Goal: Information Seeking & Learning: Check status

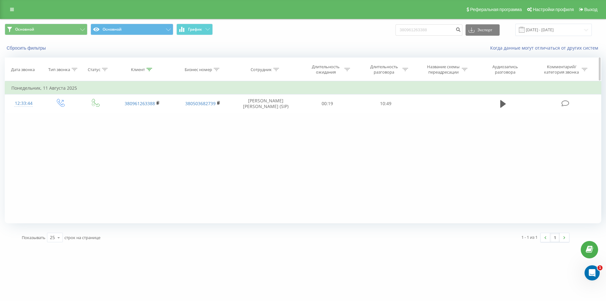
click at [278, 69] on icon at bounding box center [276, 69] width 6 height 3
click at [260, 115] on input "text" at bounding box center [266, 114] width 56 height 11
type input "r"
type input "Коротич"
click at [287, 129] on span "OK" at bounding box center [279, 127] width 18 height 10
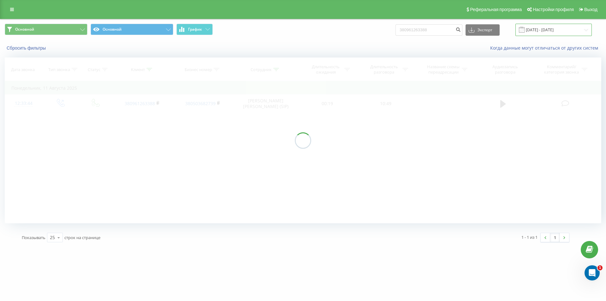
click at [551, 29] on input "20.05.2025 - 20.08.2025" at bounding box center [554, 30] width 76 height 12
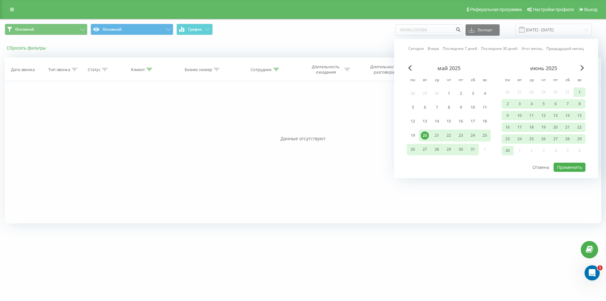
click at [27, 48] on button "Сбросить фильтры" at bounding box center [27, 48] width 44 height 6
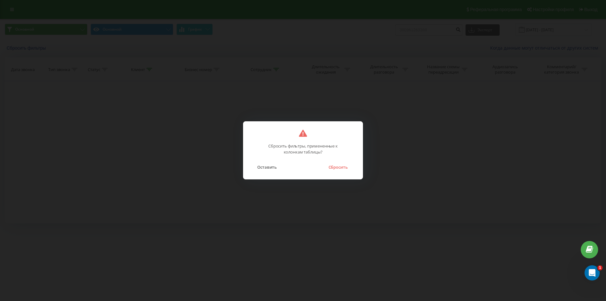
click at [336, 165] on button "Сбросить" at bounding box center [338, 167] width 26 height 8
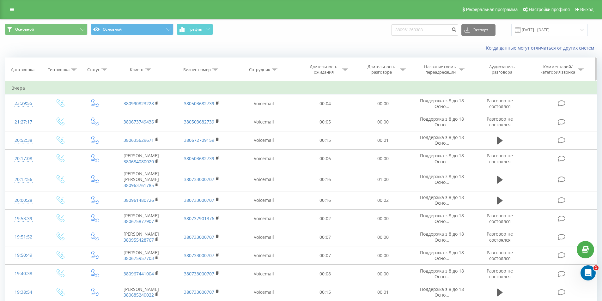
click at [275, 70] on icon at bounding box center [275, 69] width 6 height 3
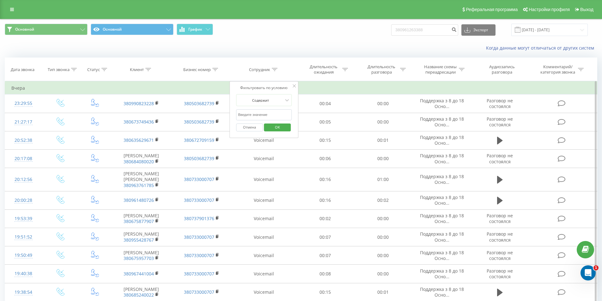
click at [266, 114] on input "text" at bounding box center [264, 114] width 56 height 11
type input "Коротич"
click at [273, 130] on span "OK" at bounding box center [277, 127] width 18 height 10
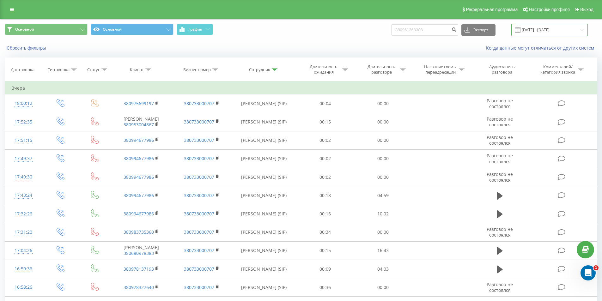
click at [534, 33] on input "20.05.2025 - 20.08.2025" at bounding box center [549, 30] width 76 height 12
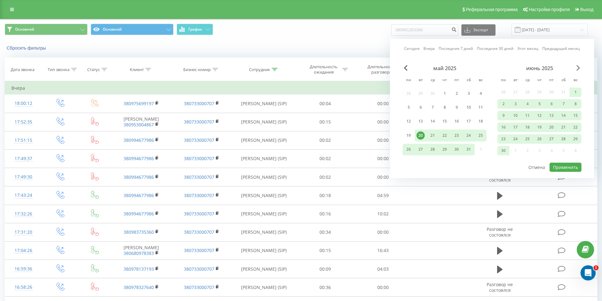
click at [579, 68] on span "Next Month" at bounding box center [578, 68] width 4 height 6
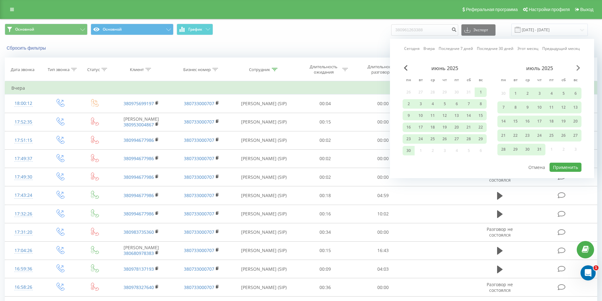
click at [579, 68] on span "Next Month" at bounding box center [578, 68] width 4 height 6
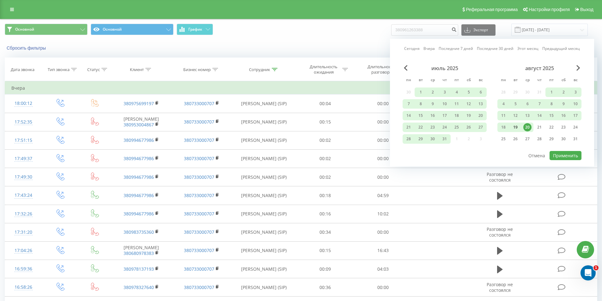
click at [515, 127] on div "19" at bounding box center [515, 127] width 8 height 8
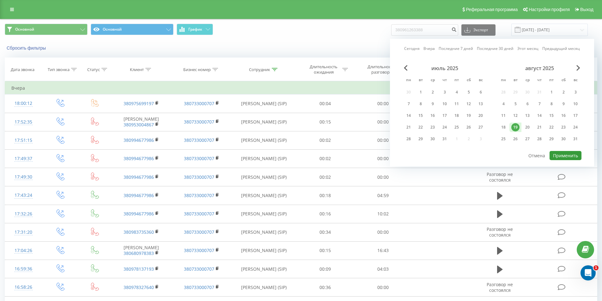
click at [564, 156] on button "Применить" at bounding box center [565, 155] width 32 height 9
type input "19.08.2025 - 19.08.2025"
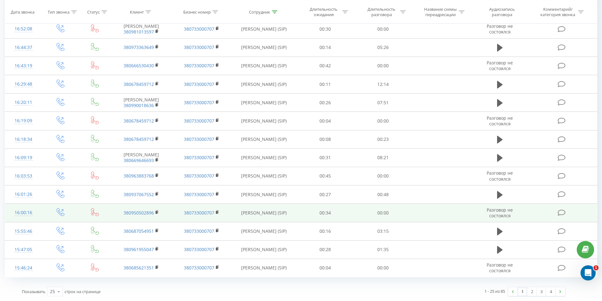
scroll to position [291, 0]
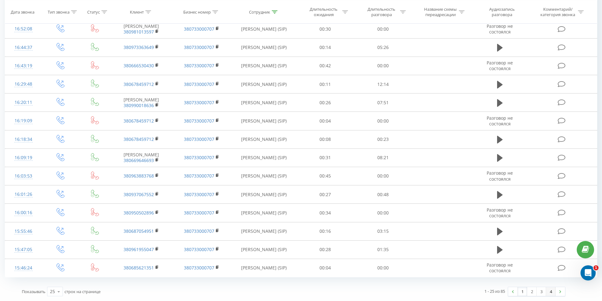
click at [550, 293] on link "4" at bounding box center [550, 291] width 9 height 9
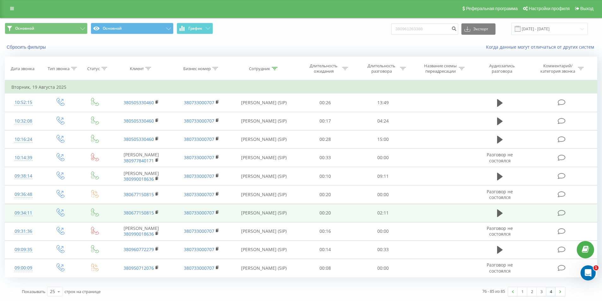
scroll to position [15, 0]
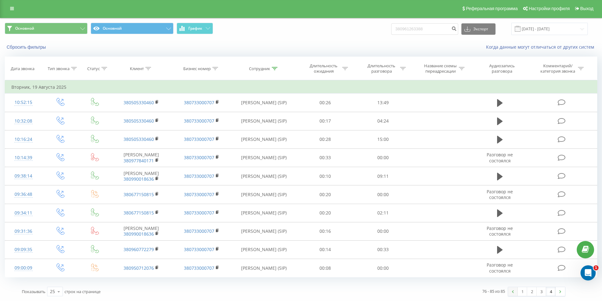
click at [514, 290] on link at bounding box center [512, 291] width 9 height 9
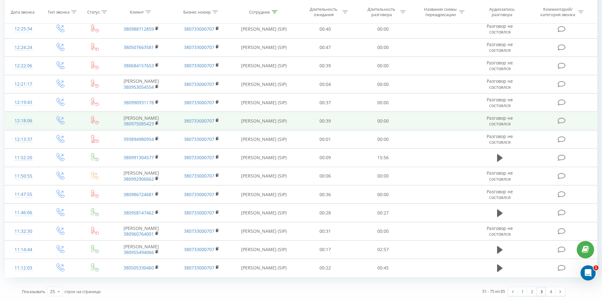
scroll to position [291, 0]
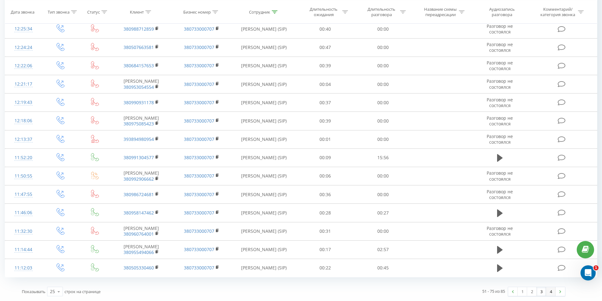
click at [551, 291] on link "4" at bounding box center [550, 291] width 9 height 9
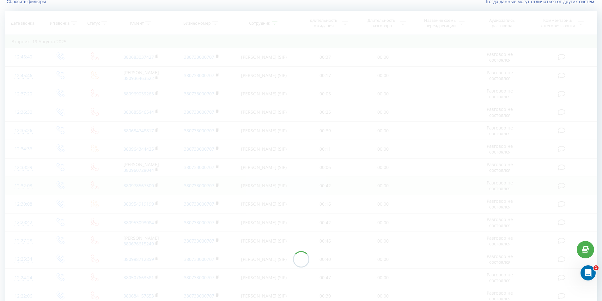
scroll to position [15, 0]
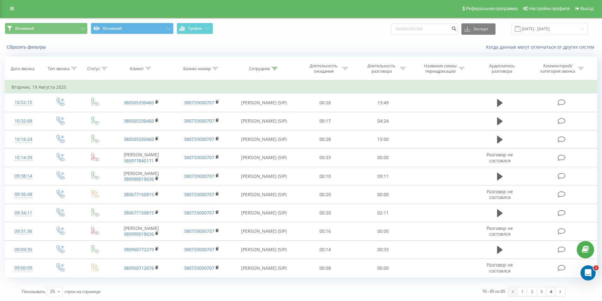
click at [512, 292] on img at bounding box center [513, 291] width 2 height 3
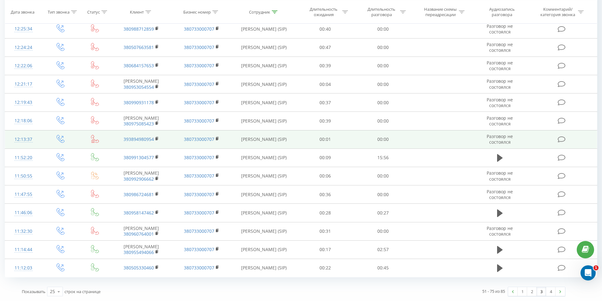
scroll to position [291, 0]
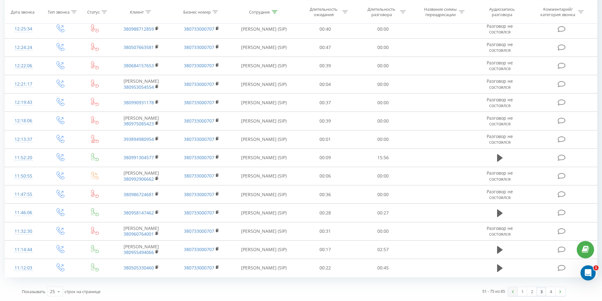
click at [512, 291] on img at bounding box center [513, 291] width 2 height 3
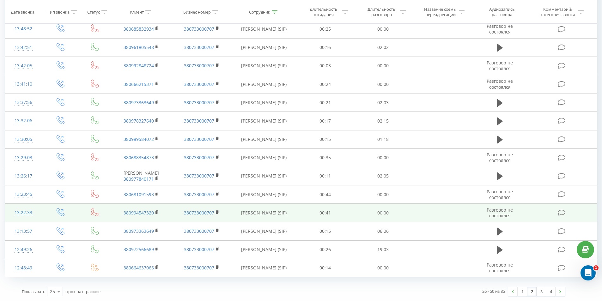
scroll to position [281, 0]
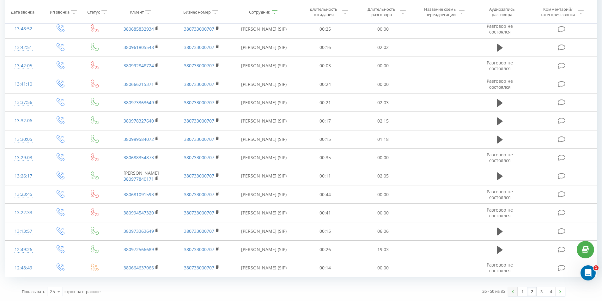
click at [514, 293] on link at bounding box center [512, 291] width 9 height 9
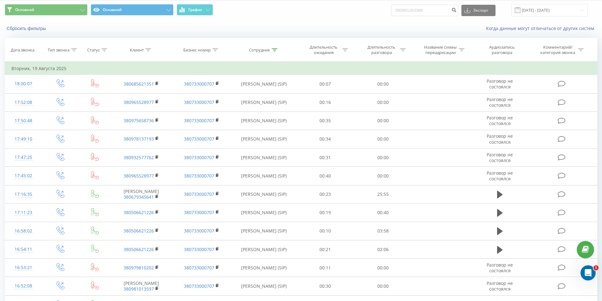
scroll to position [7, 0]
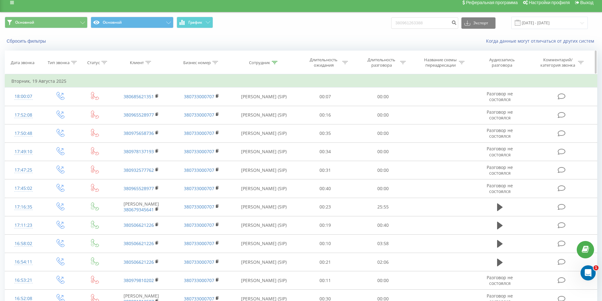
click at [274, 61] on icon at bounding box center [275, 62] width 6 height 3
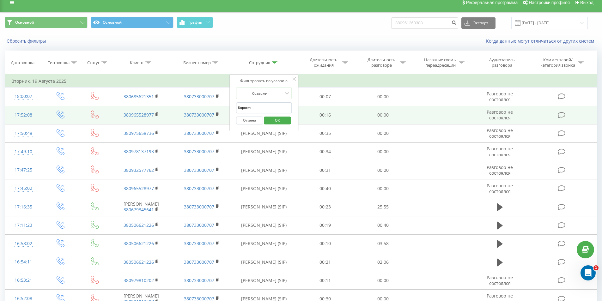
drag, startPoint x: 261, startPoint y: 108, endPoint x: 190, endPoint y: 111, distance: 70.8
type input "лісова"
click button "OK" at bounding box center [277, 121] width 27 height 8
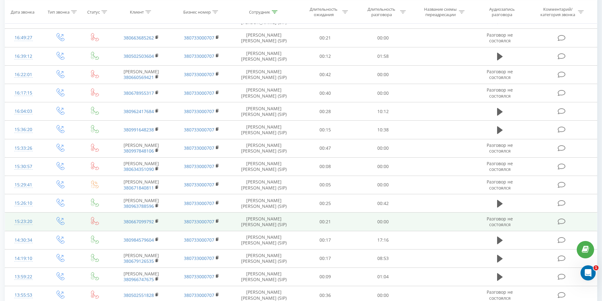
scroll to position [291, 0]
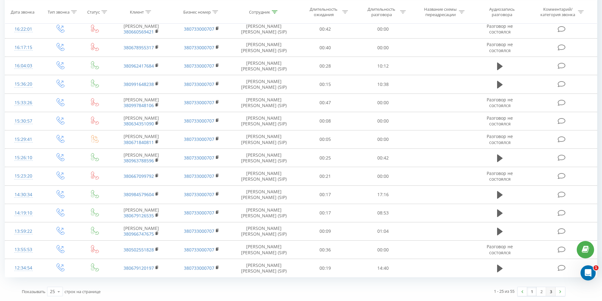
click at [550, 291] on link "3" at bounding box center [550, 291] width 9 height 9
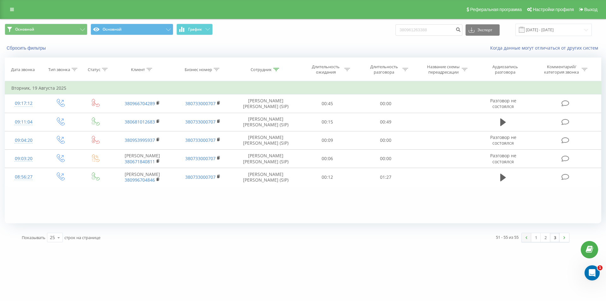
click at [528, 238] on link at bounding box center [526, 237] width 9 height 9
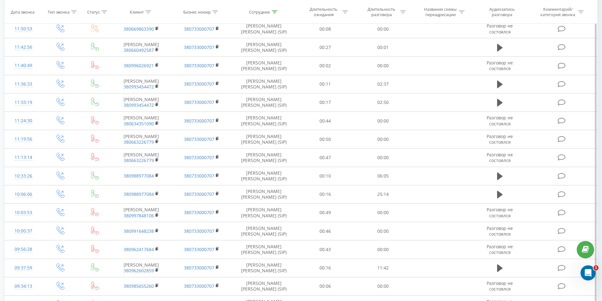
scroll to position [286, 0]
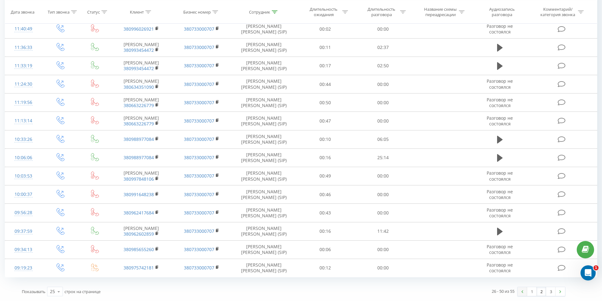
click at [523, 290] on link at bounding box center [521, 291] width 9 height 9
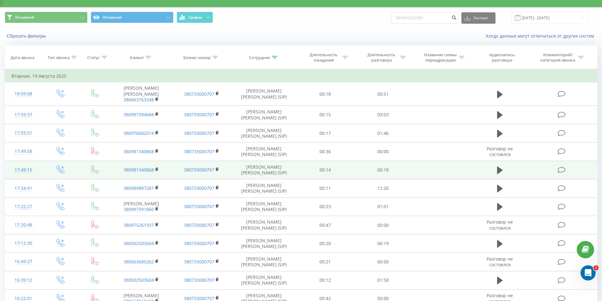
scroll to position [7, 0]
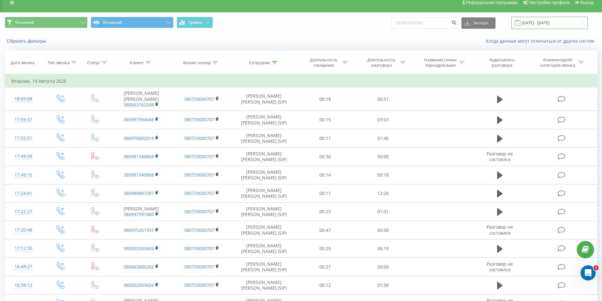
click at [536, 22] on input "19.08.2025 - 19.08.2025" at bounding box center [549, 23] width 76 height 12
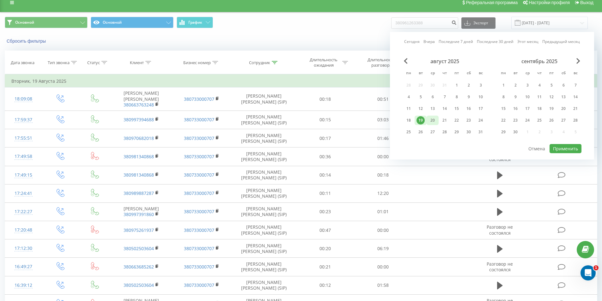
click at [435, 121] on div "20" at bounding box center [432, 120] width 8 height 8
click at [563, 149] on button "Применить" at bounding box center [565, 148] width 32 height 9
type input "20.08.2025 - 20.08.2025"
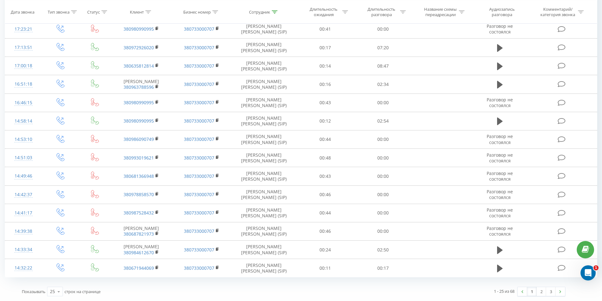
scroll to position [291, 0]
click at [549, 293] on link "3" at bounding box center [550, 291] width 9 height 9
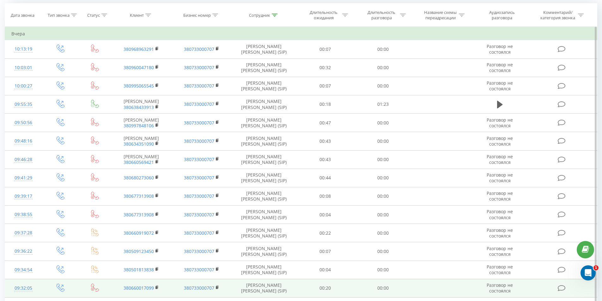
scroll to position [53, 0]
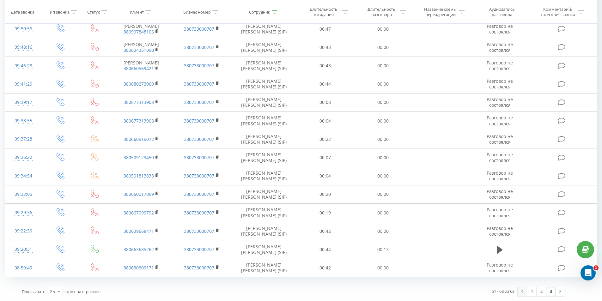
click at [523, 293] on link at bounding box center [521, 291] width 9 height 9
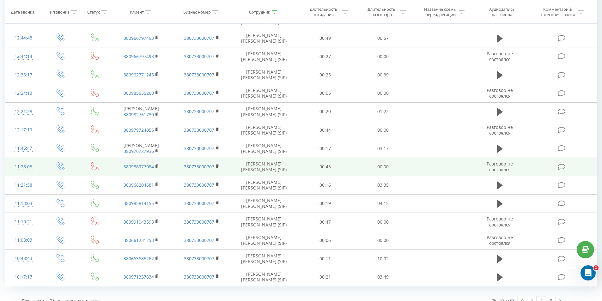
scroll to position [291, 0]
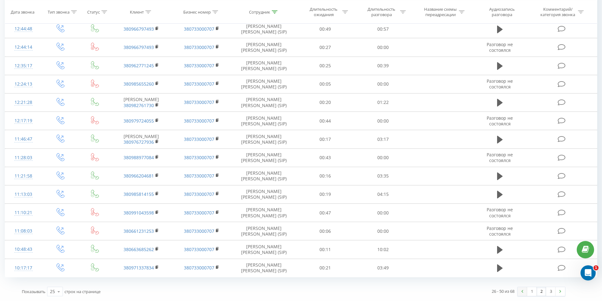
click at [523, 290] on link at bounding box center [521, 291] width 9 height 9
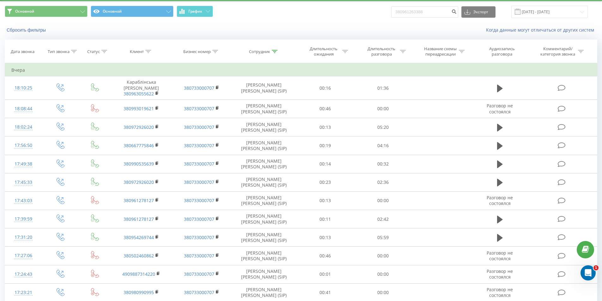
scroll to position [7, 0]
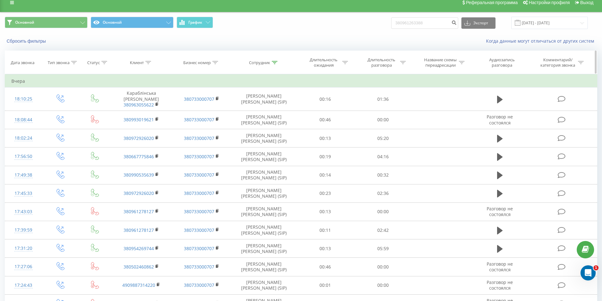
click at [276, 62] on icon at bounding box center [275, 62] width 6 height 3
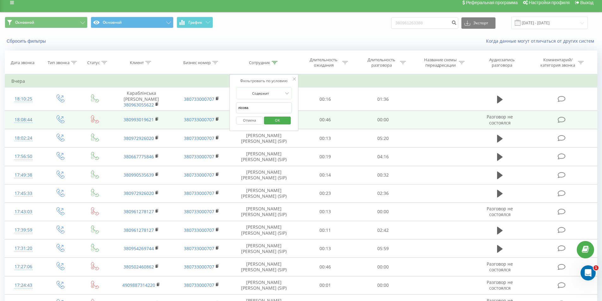
drag, startPoint x: 258, startPoint y: 105, endPoint x: 171, endPoint y: 111, distance: 87.3
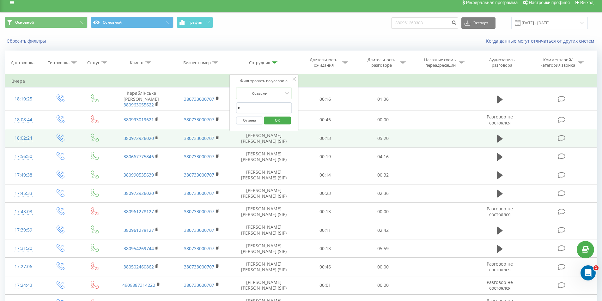
type input "Коротич"
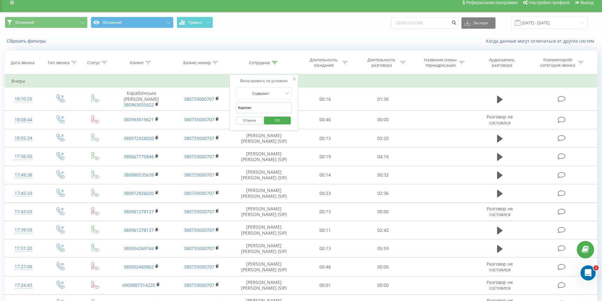
click at [275, 120] on span "OK" at bounding box center [277, 120] width 18 height 10
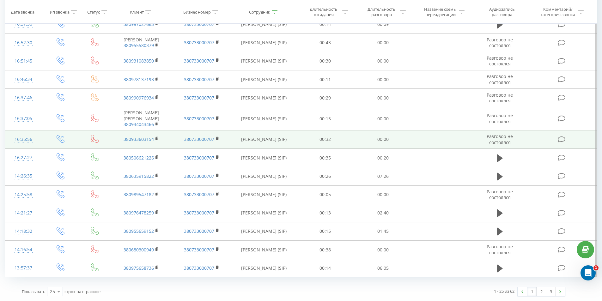
scroll to position [292, 0]
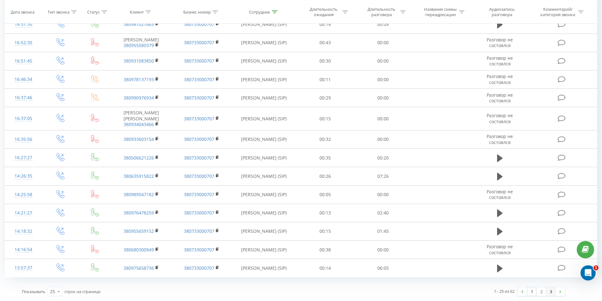
click at [553, 292] on link "3" at bounding box center [550, 291] width 9 height 9
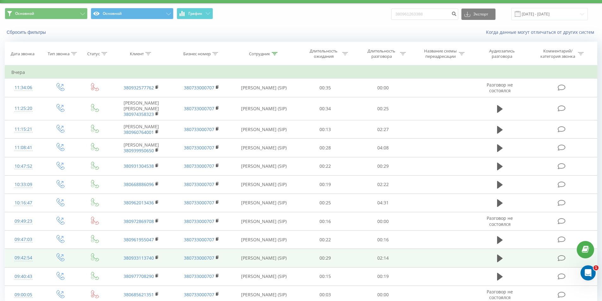
scroll to position [47, 0]
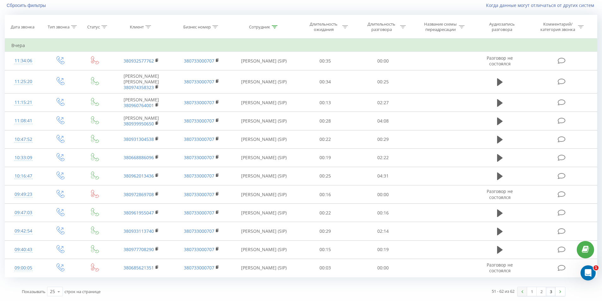
click at [522, 289] on link at bounding box center [521, 291] width 9 height 9
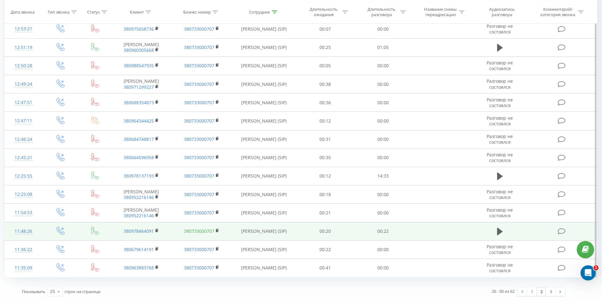
scroll to position [286, 0]
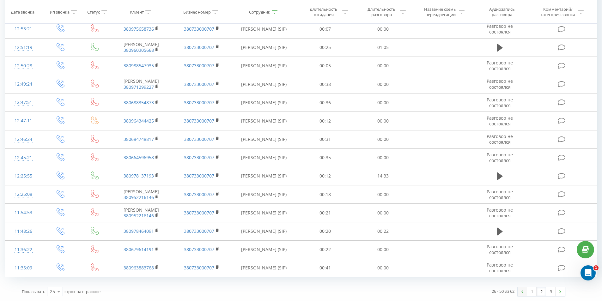
click at [522, 292] on img at bounding box center [522, 291] width 2 height 3
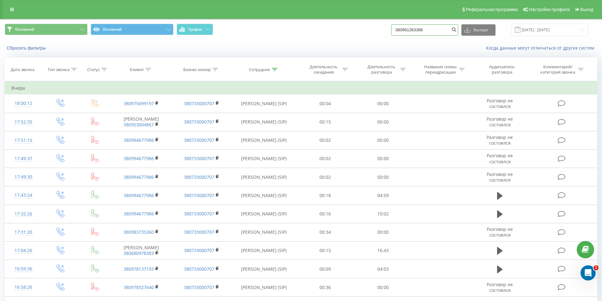
drag, startPoint x: 436, startPoint y: 30, endPoint x: 338, endPoint y: 38, distance: 99.1
click at [346, 38] on div "Основной Основной График 380961263388 Экспорт .csv .xls .xlsx 20.08.2025 - 20.0…" at bounding box center [300, 29] width 601 height 21
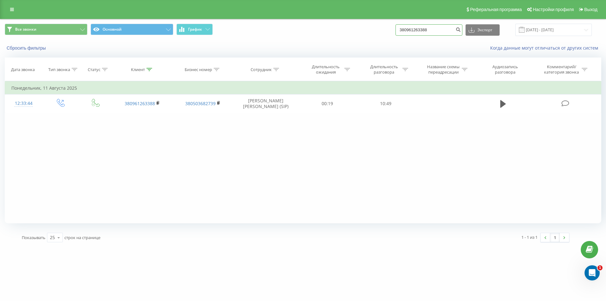
drag, startPoint x: 437, startPoint y: 30, endPoint x: 359, endPoint y: 41, distance: 79.1
click at [363, 41] on div "Все звонки Основной График 380961263388 Экспорт .csv .xls .xlsx 21.05.2025 - 21…" at bounding box center [303, 37] width 606 height 36
paste input "636144231"
type input "380636144231"
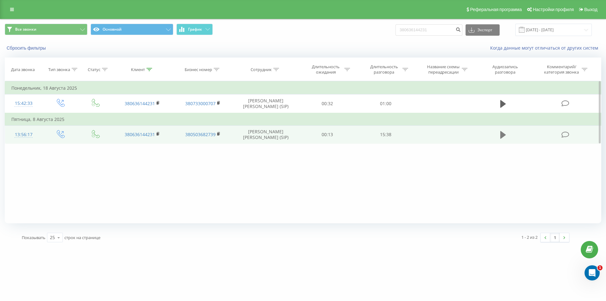
click at [504, 136] on icon at bounding box center [503, 135] width 6 height 8
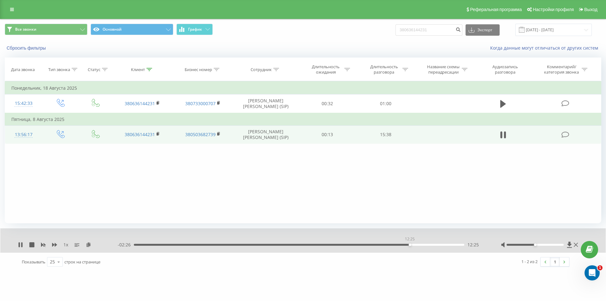
drag, startPoint x: 343, startPoint y: 246, endPoint x: 410, endPoint y: 247, distance: 67.6
click at [410, 247] on div "- 02:26 12:25 12:25" at bounding box center [302, 245] width 368 height 6
click at [56, 244] on icon at bounding box center [54, 245] width 5 height 4
click at [19, 245] on icon at bounding box center [19, 244] width 1 height 5
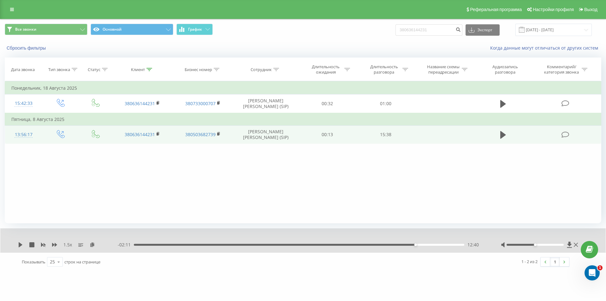
click at [407, 245] on div "12:40" at bounding box center [299, 245] width 331 height 2
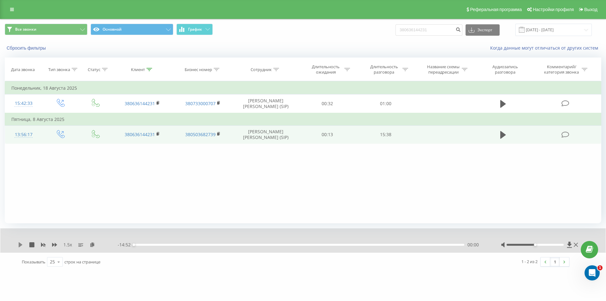
click at [19, 244] on icon at bounding box center [21, 244] width 4 height 5
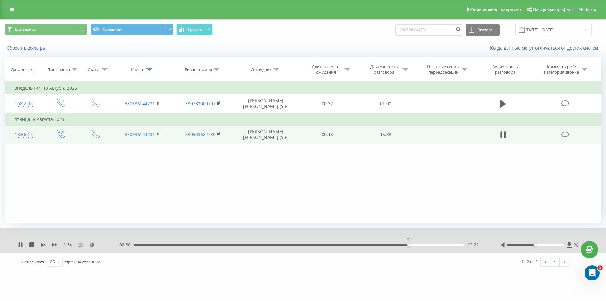
click at [409, 245] on div "12:22" at bounding box center [299, 245] width 331 height 2
click at [20, 245] on icon at bounding box center [20, 244] width 5 height 5
click at [19, 247] on icon at bounding box center [21, 244] width 4 height 5
click at [20, 245] on icon at bounding box center [20, 244] width 5 height 5
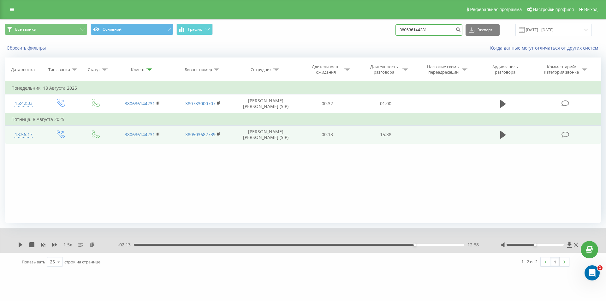
drag, startPoint x: 437, startPoint y: 28, endPoint x: 312, endPoint y: 32, distance: 125.1
click at [363, 28] on div "Все звонки Основной График 380636144231 Экспорт .csv .xls .xlsx 21.05.2025 - 21…" at bounding box center [303, 30] width 597 height 12
paste input "87768782"
type input "380687768782"
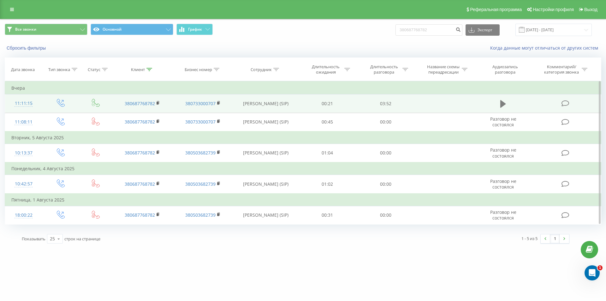
click at [502, 105] on icon at bounding box center [503, 104] width 6 height 8
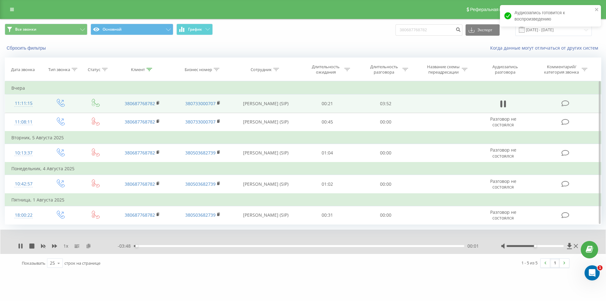
click at [90, 246] on icon at bounding box center [88, 245] width 5 height 4
click at [88, 244] on icon at bounding box center [88, 245] width 5 height 4
click at [158, 104] on rect at bounding box center [158, 103] width 2 height 3
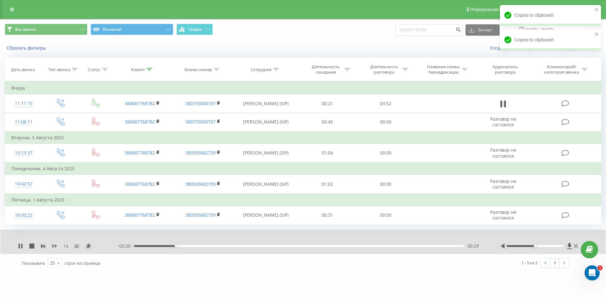
click at [54, 246] on icon at bounding box center [54, 246] width 5 height 4
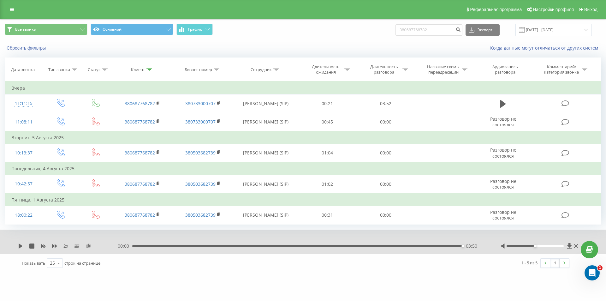
click at [358, 246] on div "03:50" at bounding box center [297, 246] width 331 height 2
click at [20, 246] on icon at bounding box center [21, 245] width 4 height 5
click at [437, 246] on div "03:31" at bounding box center [299, 246] width 331 height 2
click at [43, 247] on icon at bounding box center [43, 245] width 5 height 5
click at [54, 245] on icon at bounding box center [54, 245] width 5 height 5
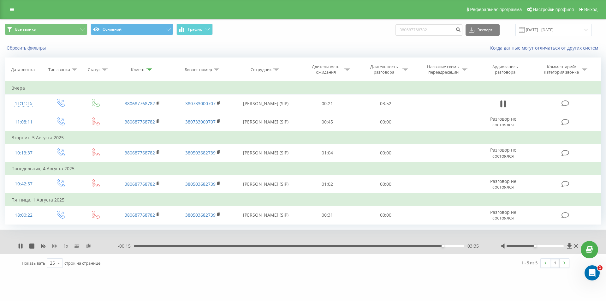
click at [54, 245] on icon at bounding box center [54, 245] width 5 height 5
click at [431, 29] on input "380687768782" at bounding box center [429, 29] width 67 height 11
drag, startPoint x: 434, startPoint y: 31, endPoint x: 323, endPoint y: 35, distance: 111.2
click at [325, 35] on div "Все звонки Основной График 380687768782 Экспорт .csv .xls .xlsx 21.05.2025 - 21…" at bounding box center [303, 30] width 597 height 12
paste input "988902201"
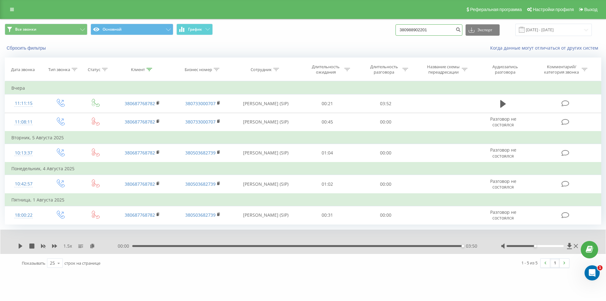
type input "380988902201"
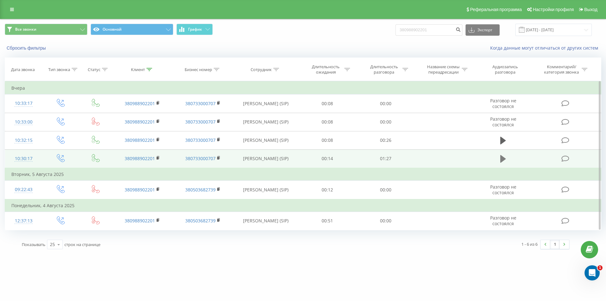
click at [505, 159] on icon at bounding box center [503, 159] width 6 height 8
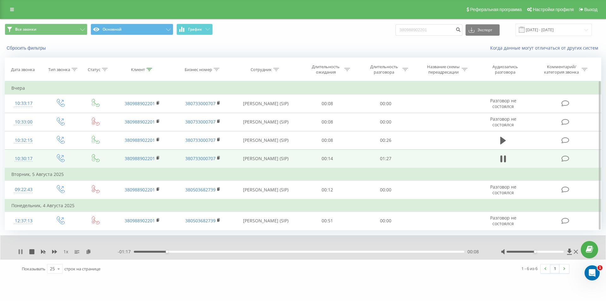
click at [22, 251] on icon at bounding box center [21, 251] width 1 height 5
